Goal: Information Seeking & Learning: Learn about a topic

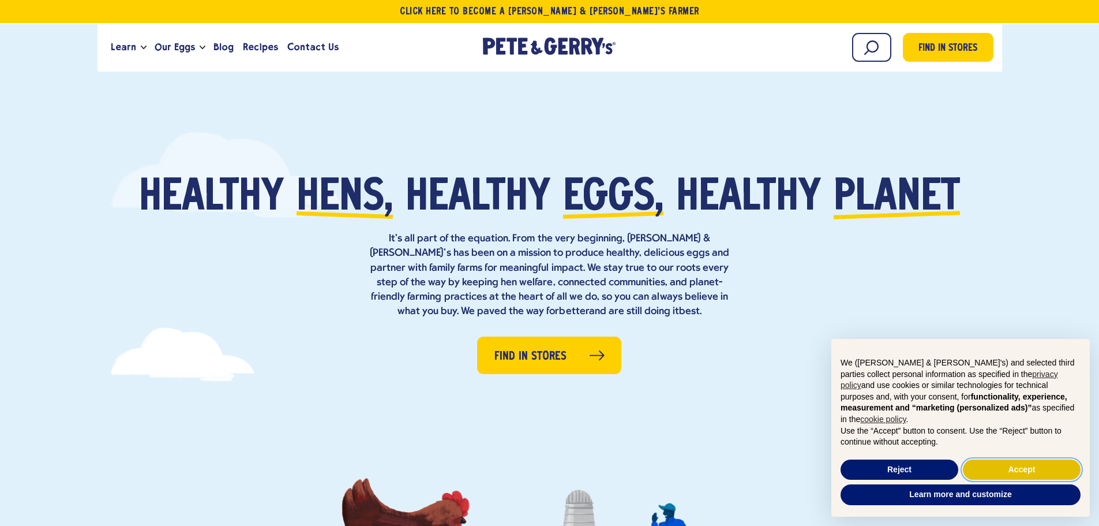
click at [1024, 470] on button "Accept" at bounding box center [1022, 469] width 118 height 21
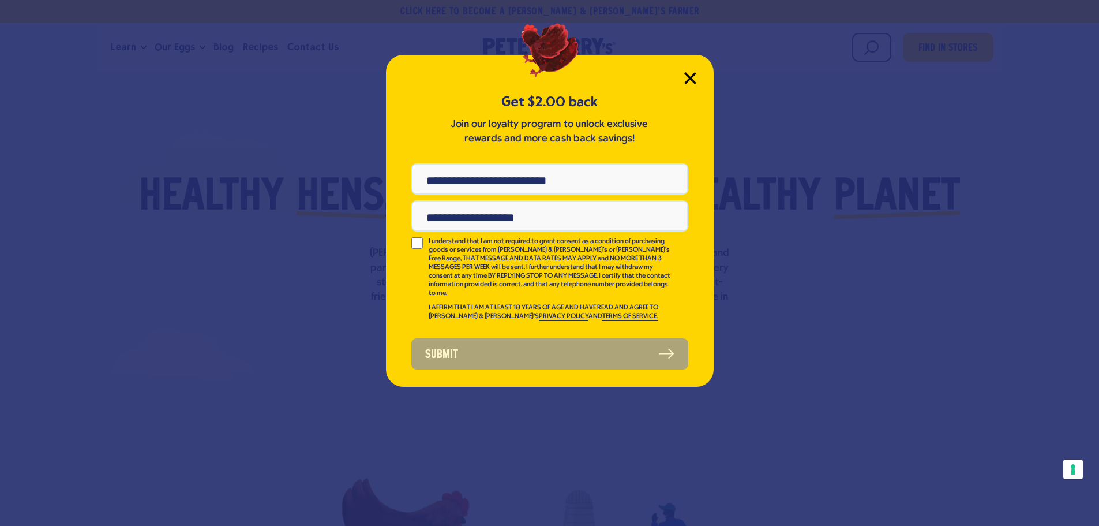
click at [692, 74] on icon "Close Modal" at bounding box center [690, 78] width 12 height 12
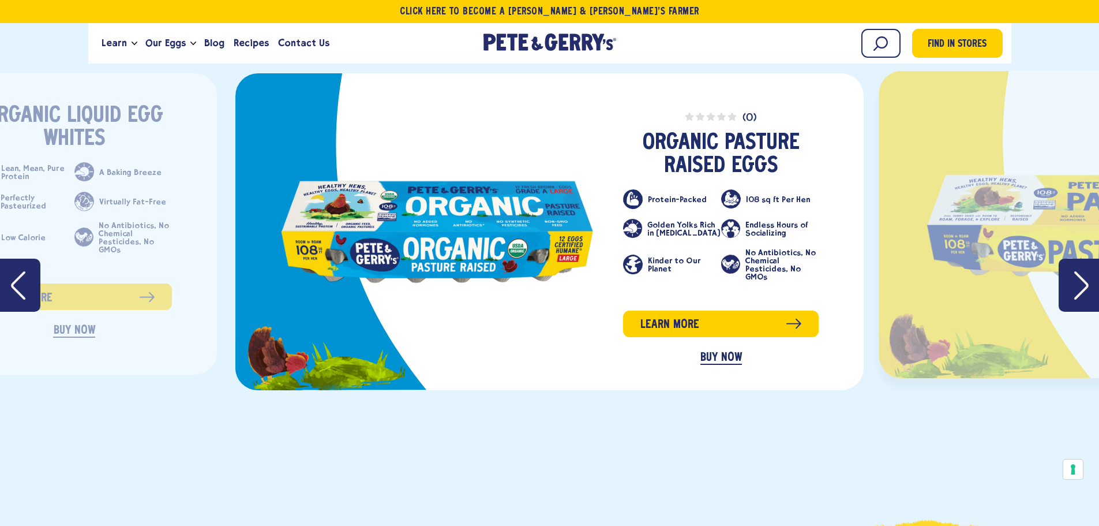
scroll to position [1904, 0]
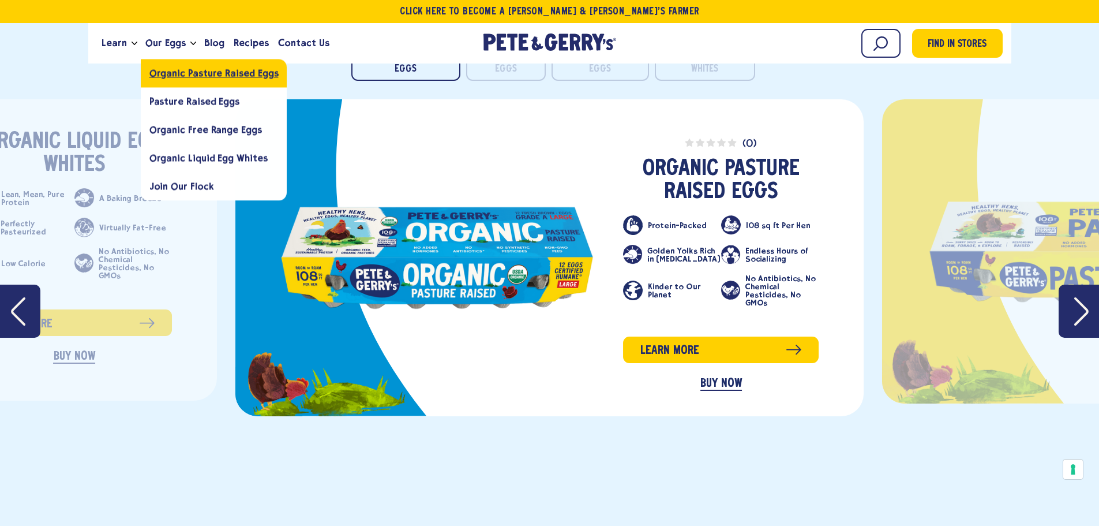
click at [202, 76] on span "Organic Pasture Raised Eggs" at bounding box center [213, 72] width 129 height 11
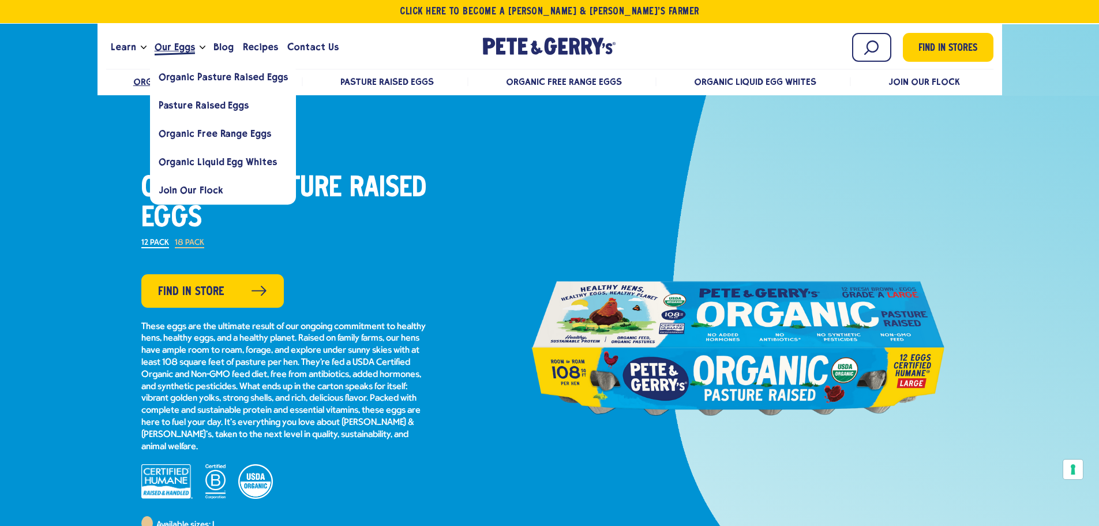
click at [192, 47] on link "Our Eggs" at bounding box center [175, 47] width 50 height 31
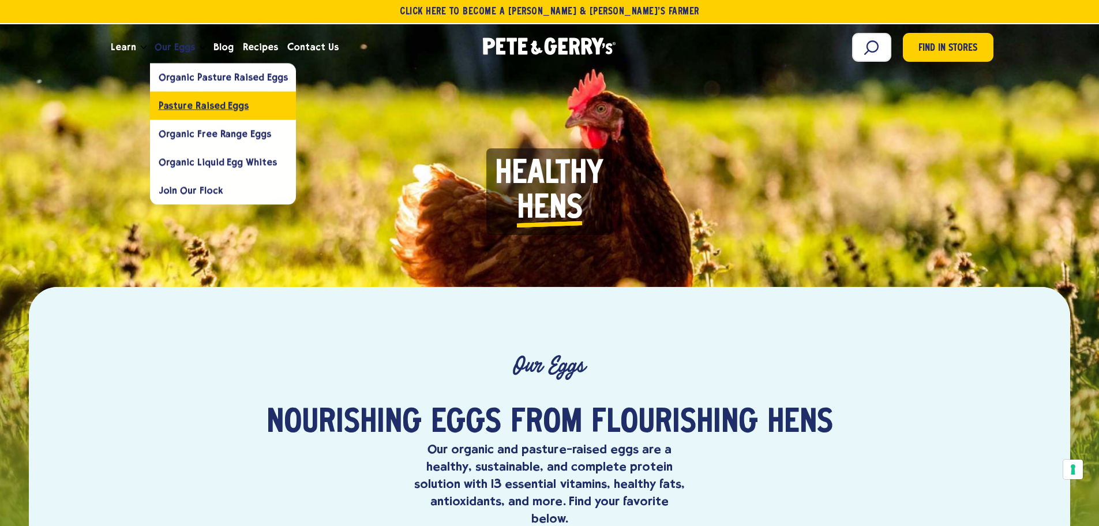
click at [193, 101] on span "Pasture Raised Eggs" at bounding box center [204, 105] width 90 height 11
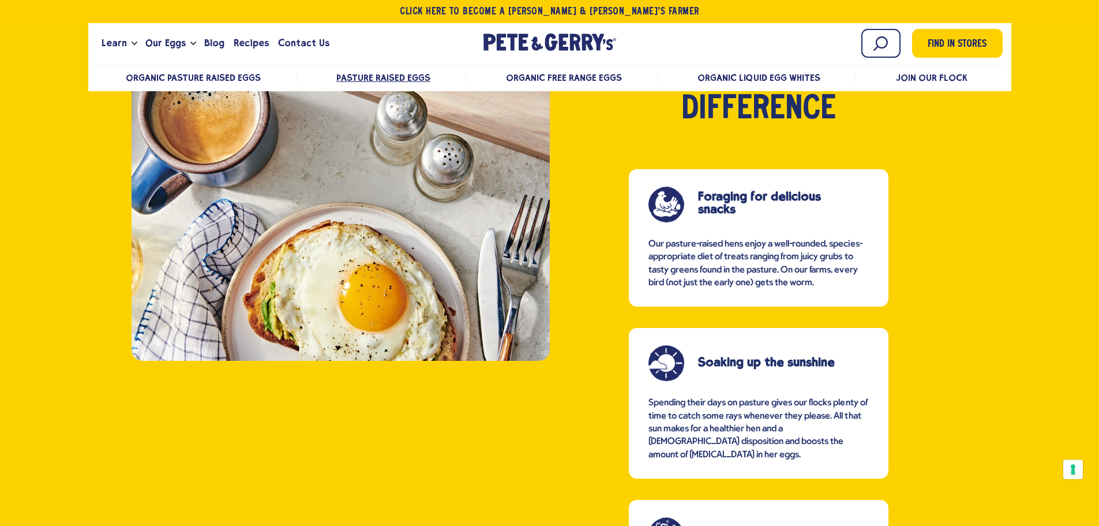
scroll to position [753, 0]
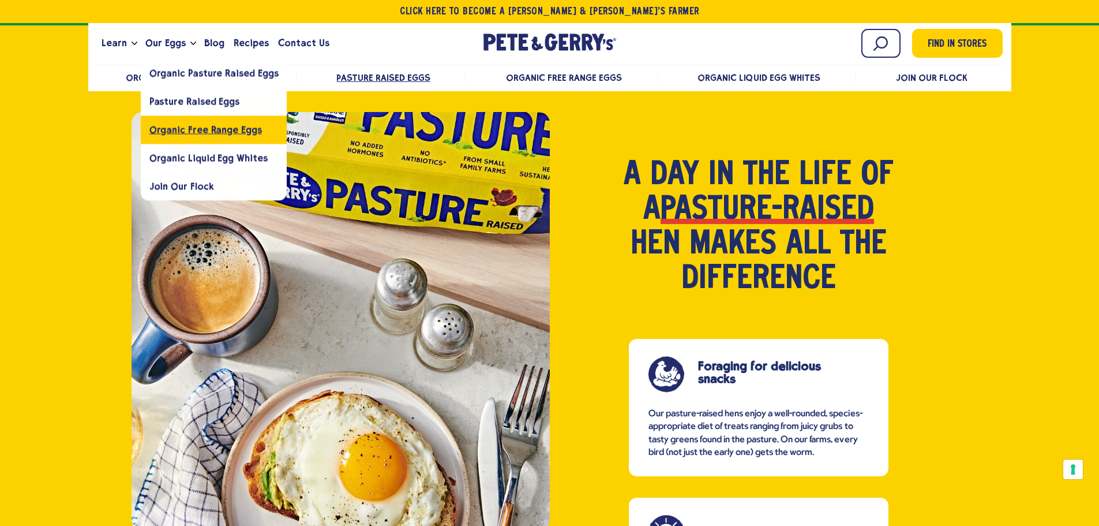
click at [186, 133] on span "Organic Free Range Eggs" at bounding box center [205, 129] width 112 height 11
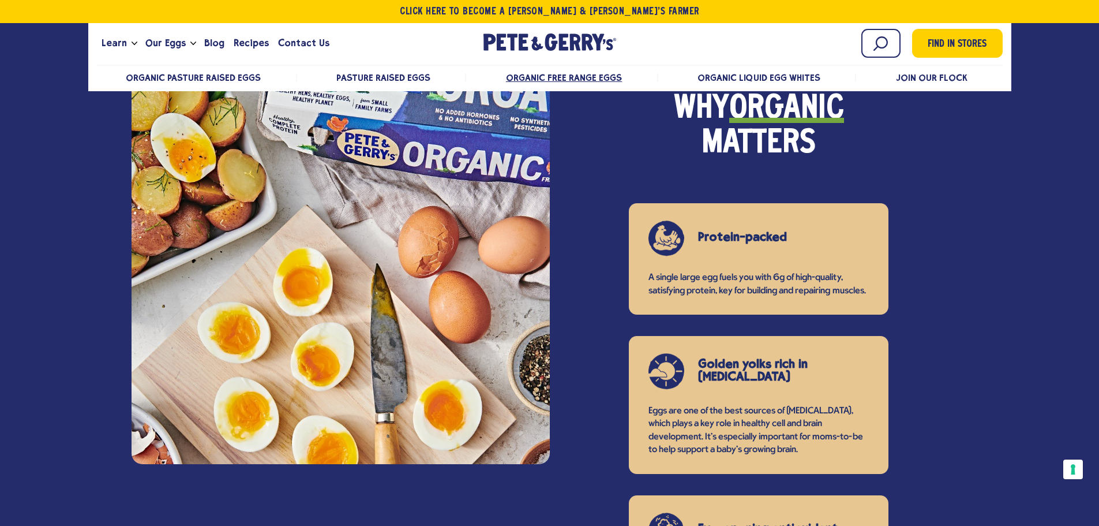
scroll to position [865, 0]
